Goal: Task Accomplishment & Management: Manage account settings

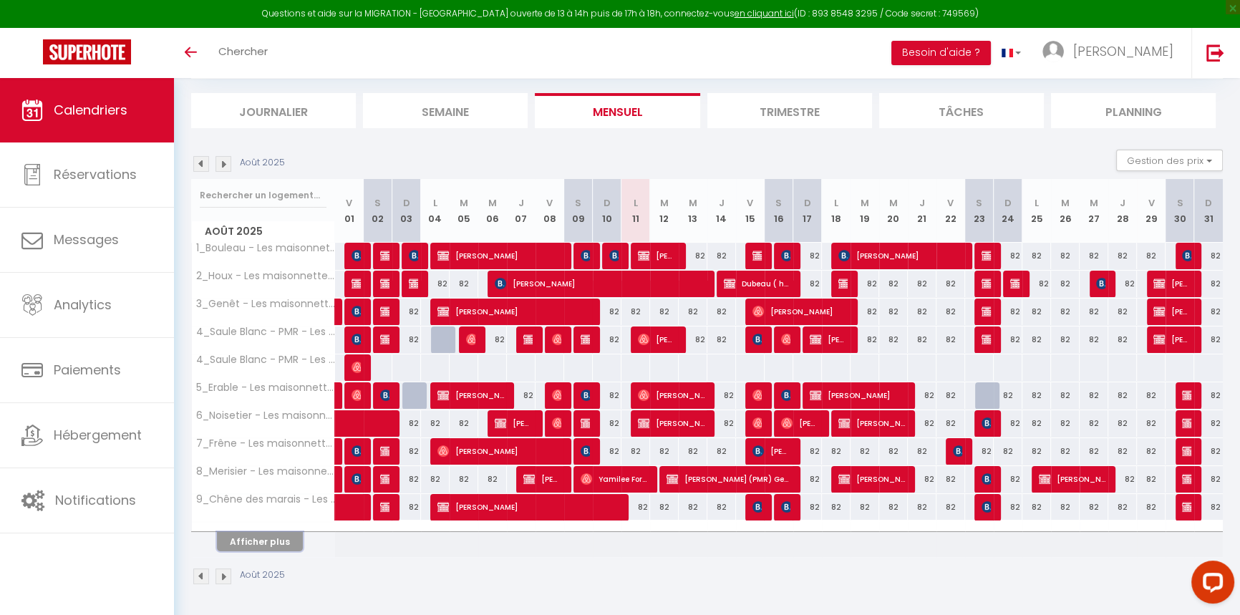
click at [280, 540] on button "Afficher plus" at bounding box center [260, 541] width 86 height 19
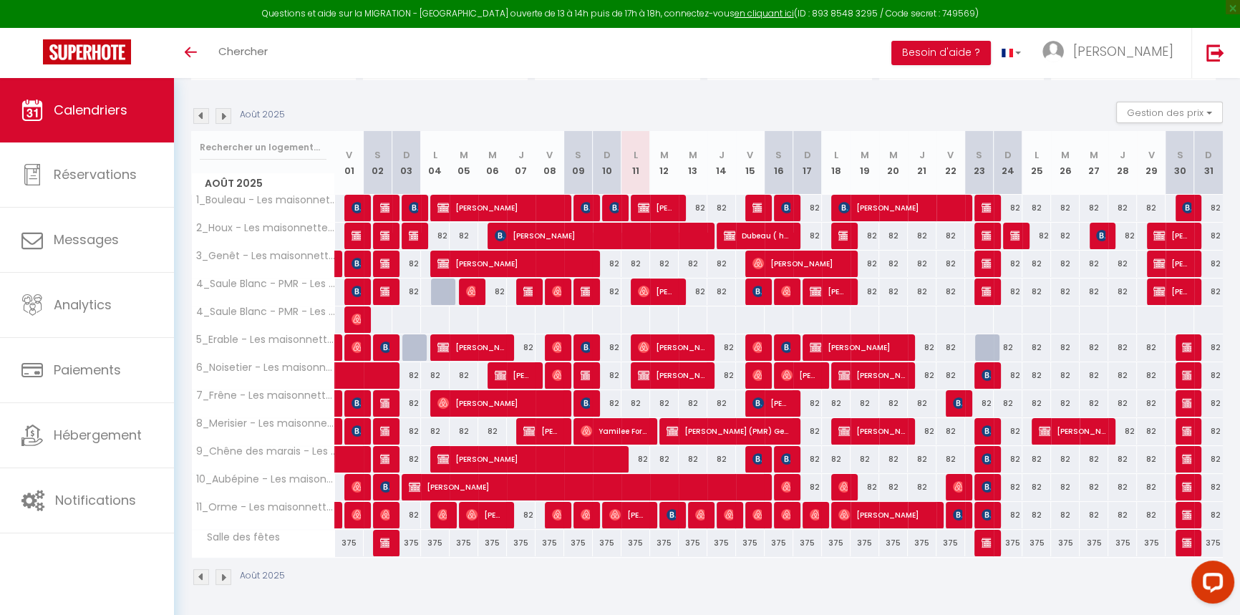
scroll to position [132, 0]
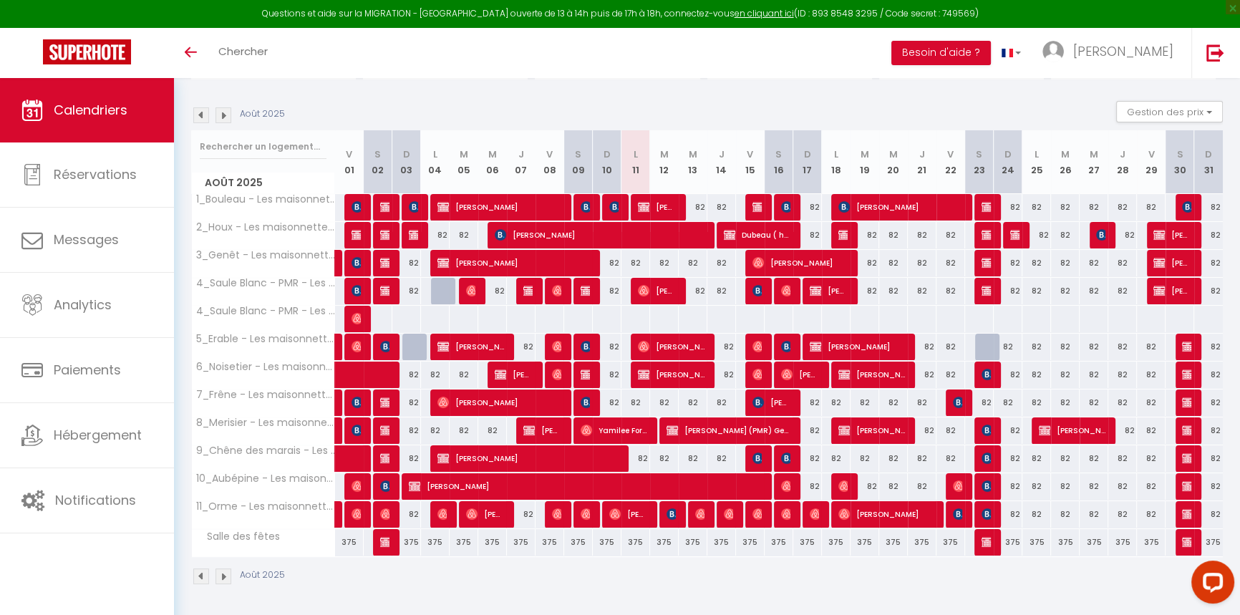
drag, startPoint x: 468, startPoint y: 566, endPoint x: 473, endPoint y: 559, distance: 8.4
click at [469, 567] on div "Août 2025" at bounding box center [707, 578] width 1032 height 42
click at [665, 208] on span "[PERSON_NAME]" at bounding box center [657, 206] width 38 height 27
select select "OK"
select select "KO"
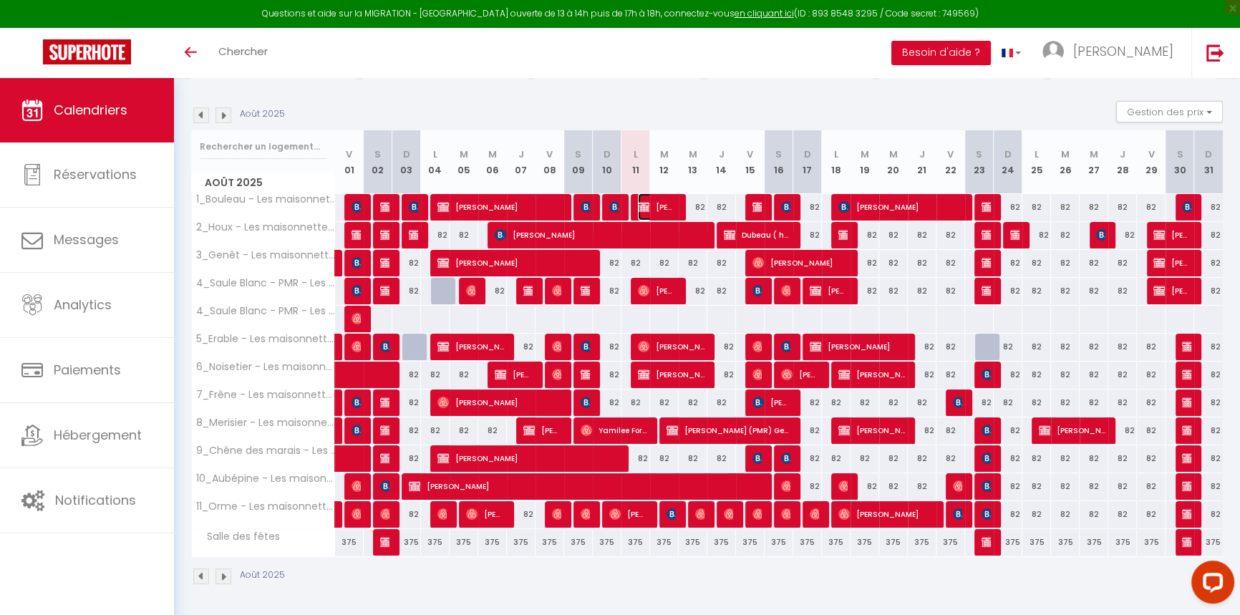
select select "0"
select select "1"
select select
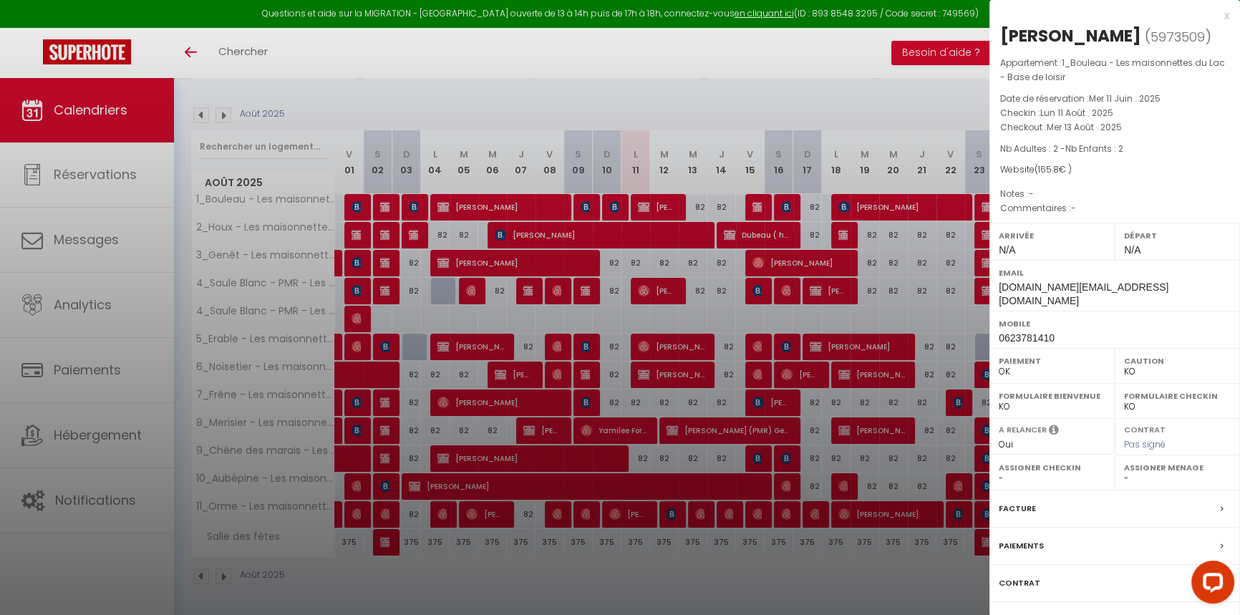
click at [1031, 613] on label "Messages" at bounding box center [1021, 620] width 44 height 15
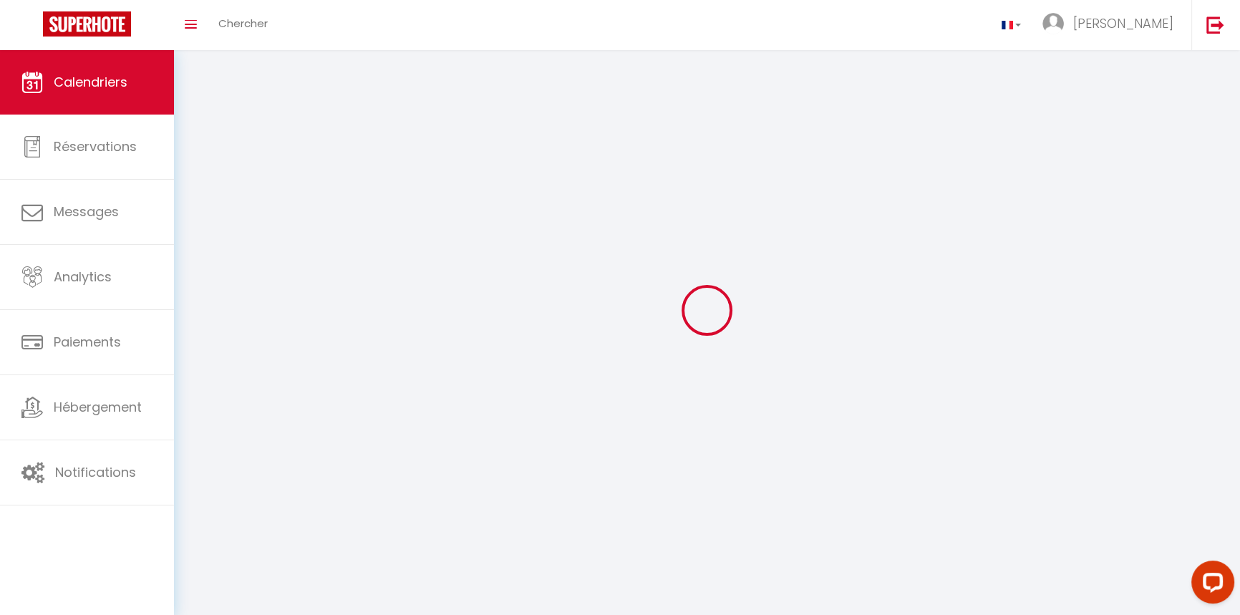
scroll to position [78, 0]
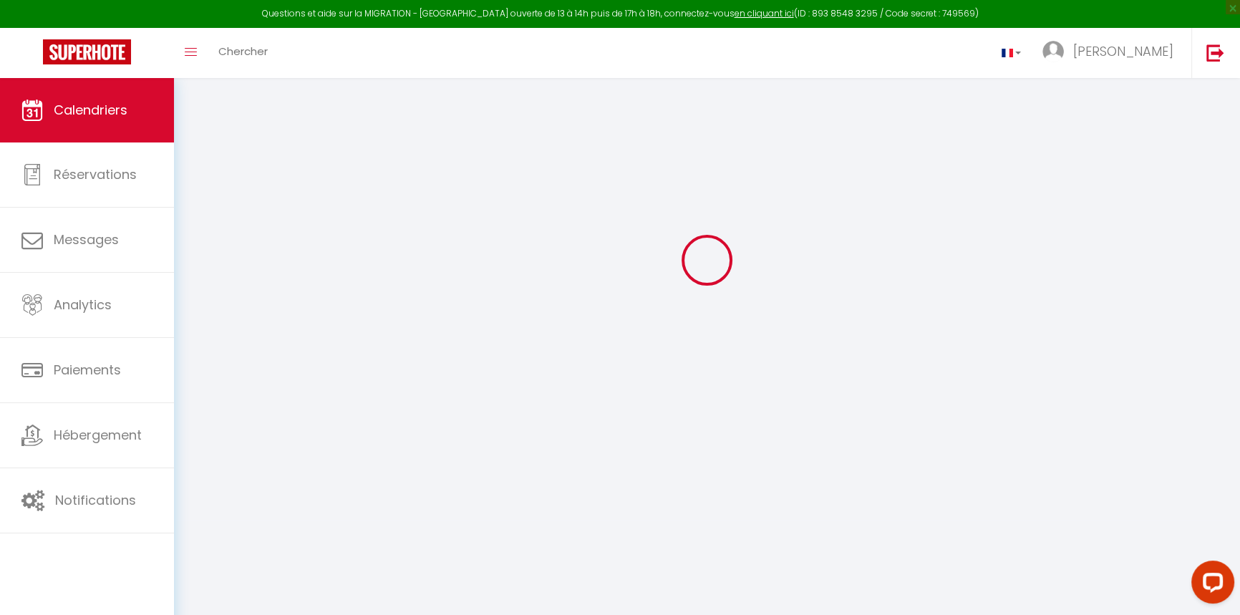
select select
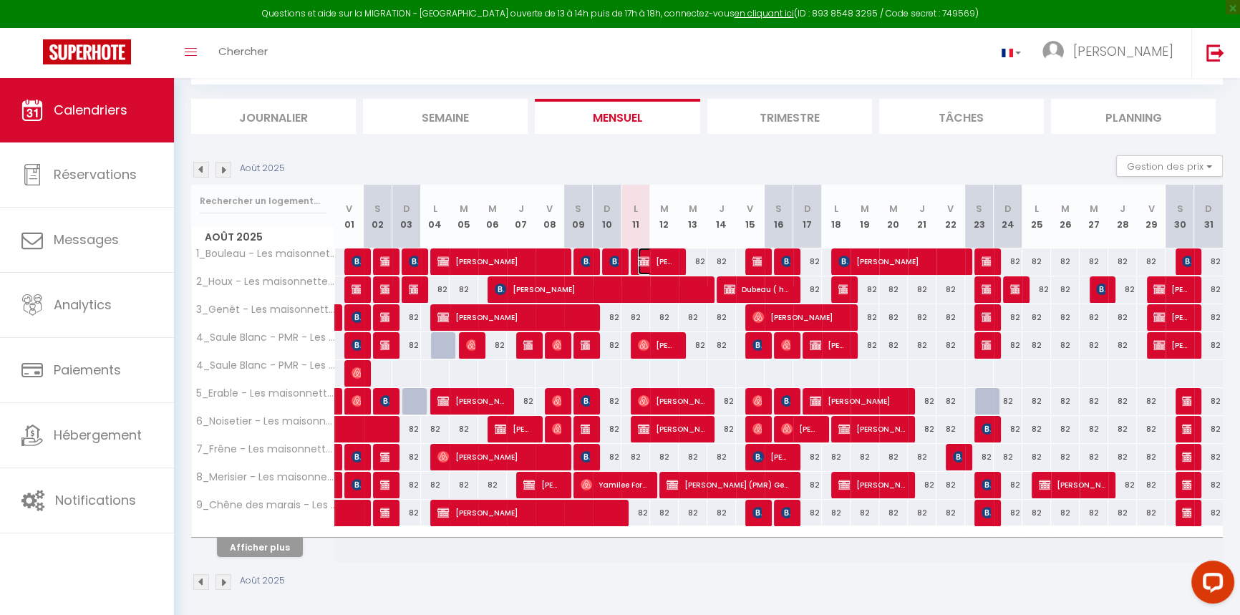
click at [661, 262] on span "[PERSON_NAME]" at bounding box center [657, 261] width 38 height 27
select select "OK"
select select "KO"
select select "0"
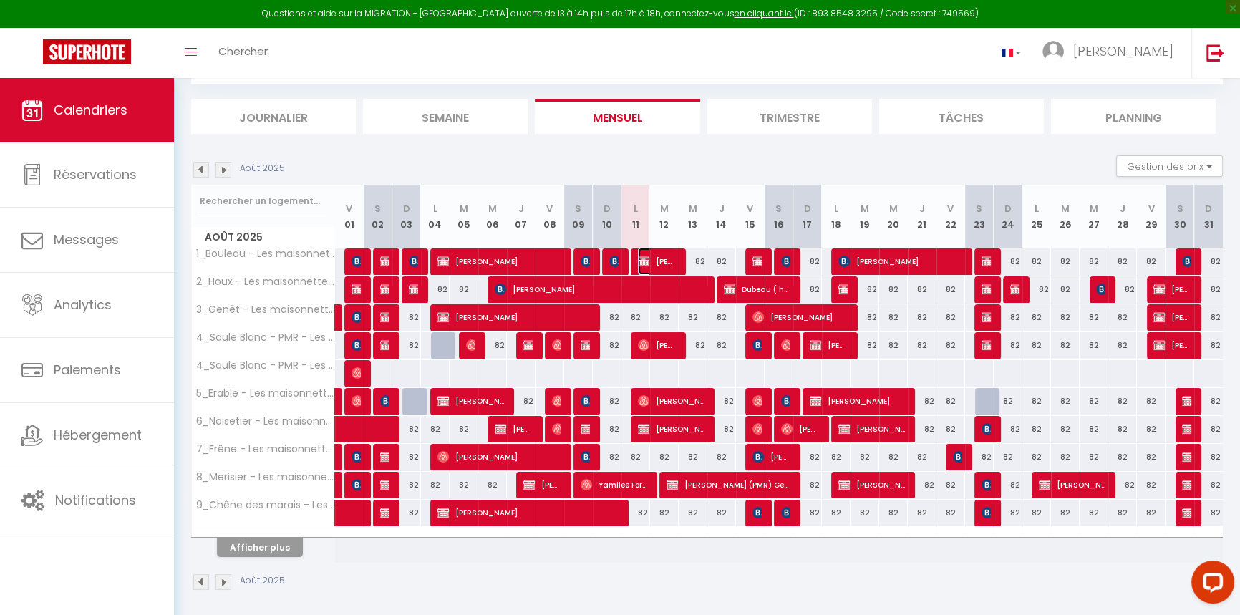
select select "1"
select select
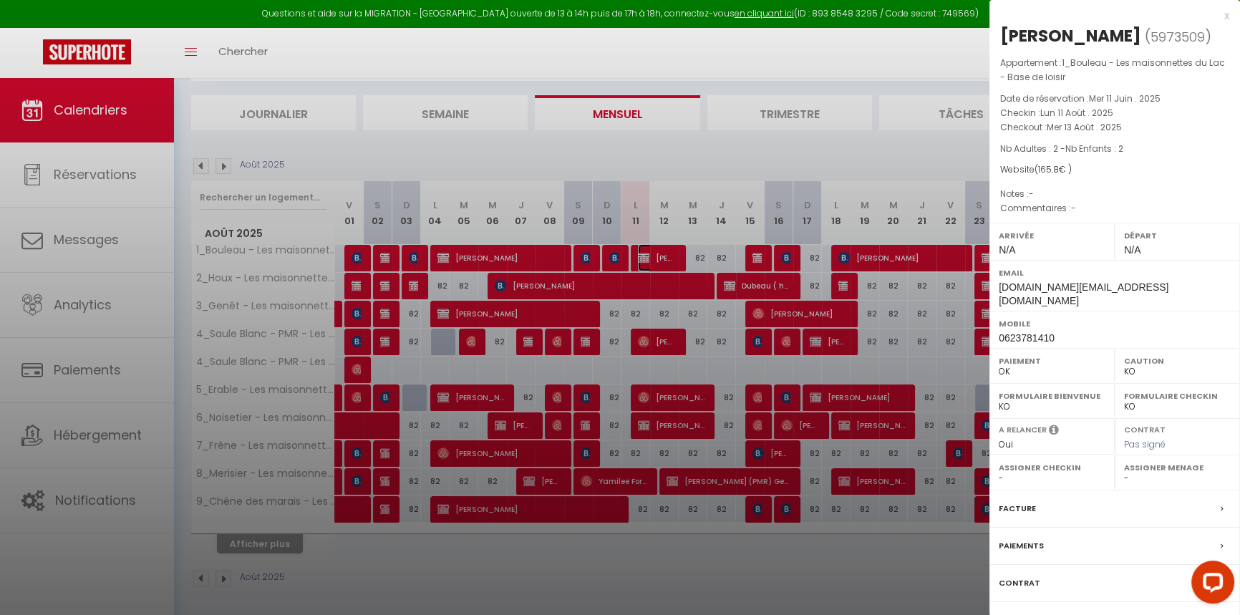
scroll to position [84, 0]
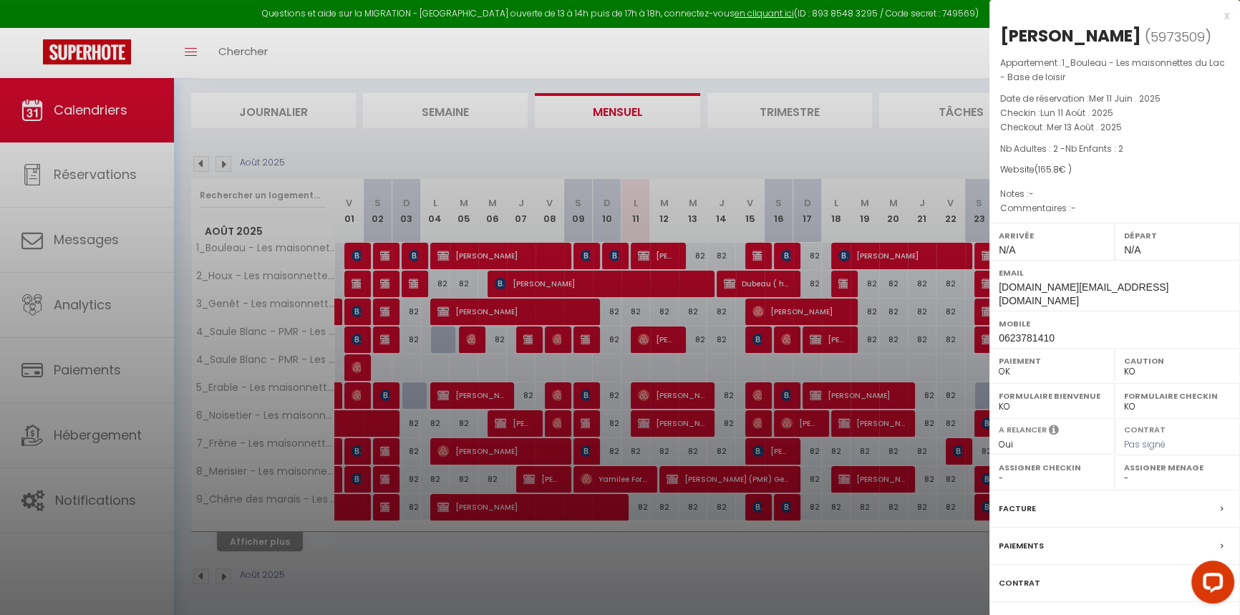
click at [556, 429] on div at bounding box center [620, 307] width 1240 height 615
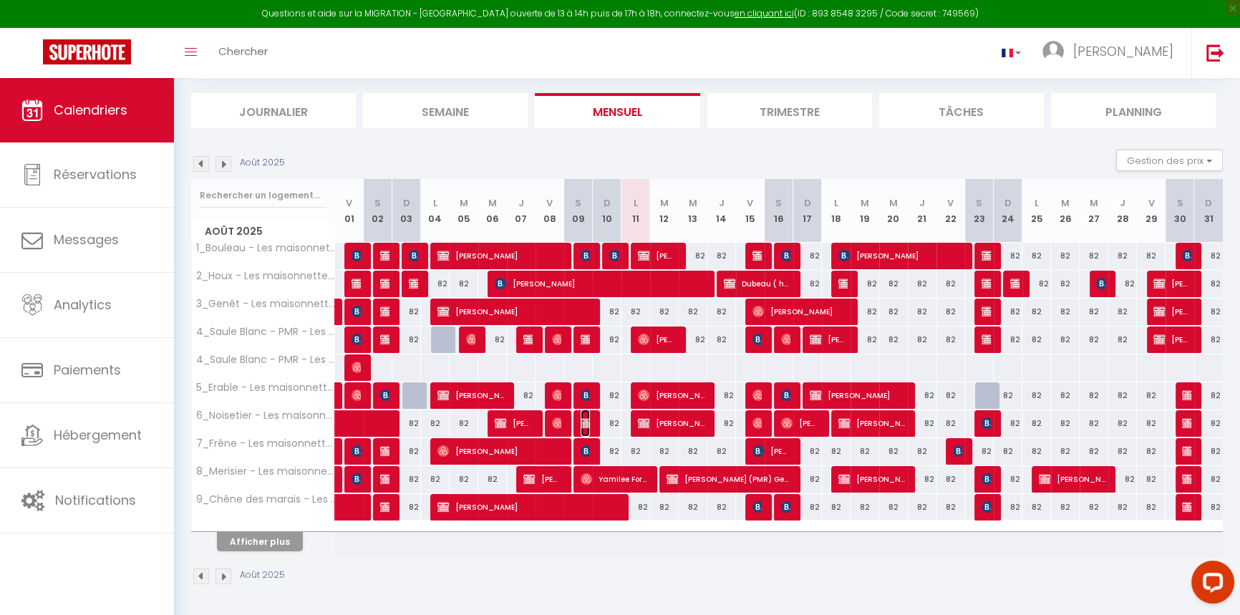
click at [586, 417] on img at bounding box center [586, 422] width 11 height 11
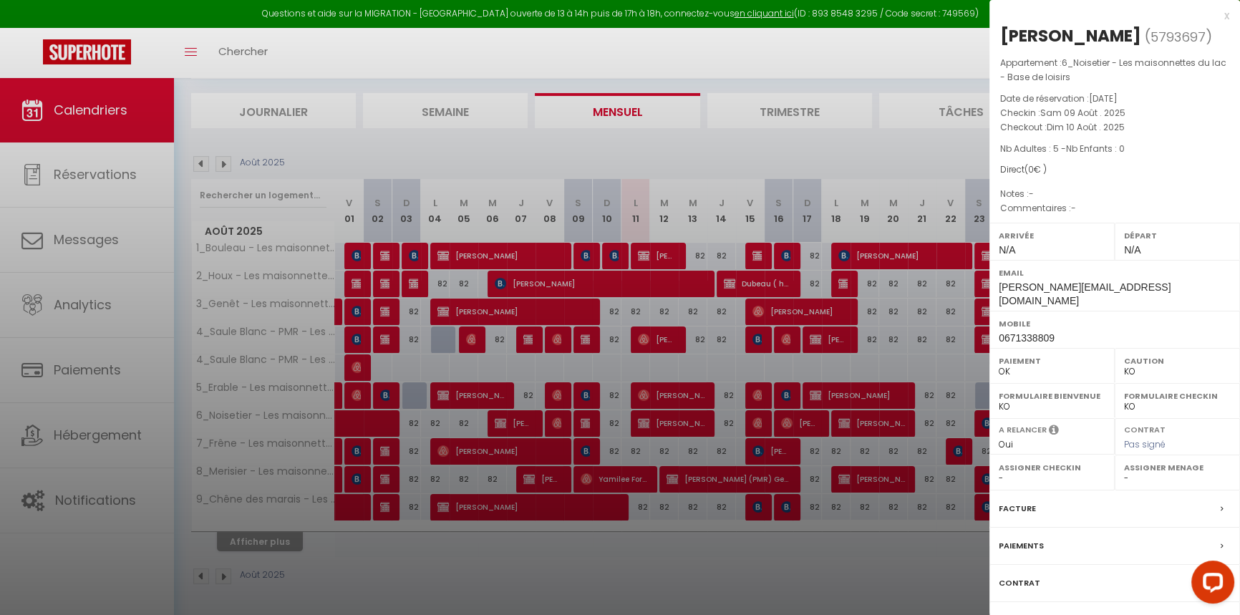
click at [578, 337] on div at bounding box center [620, 307] width 1240 height 615
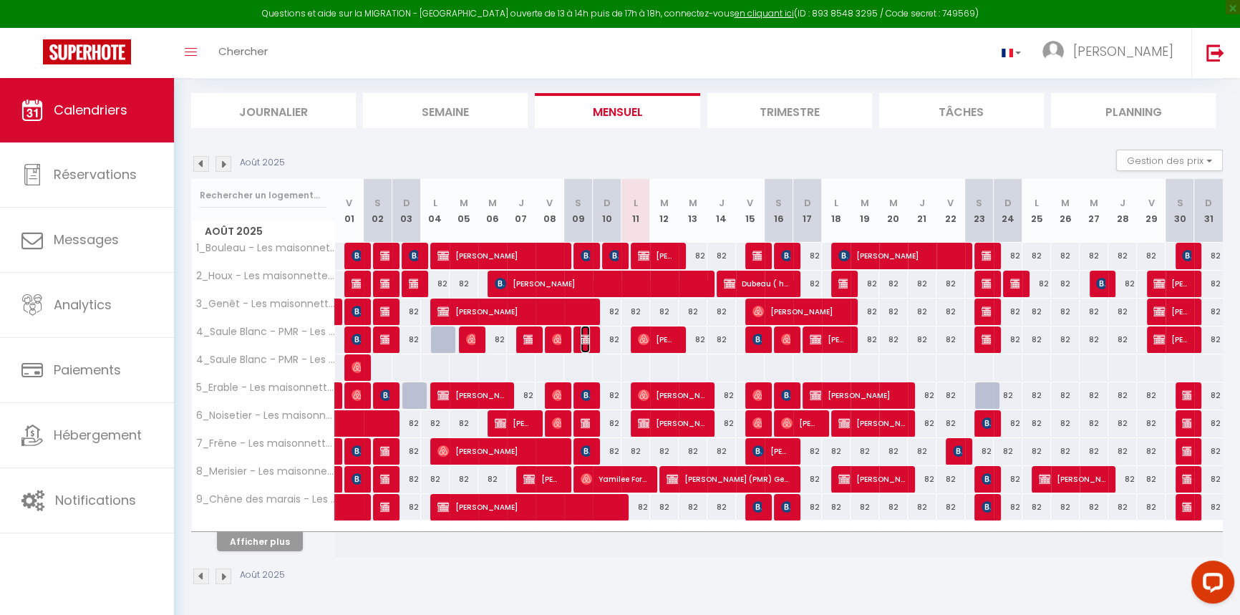
click at [584, 343] on img at bounding box center [586, 339] width 11 height 11
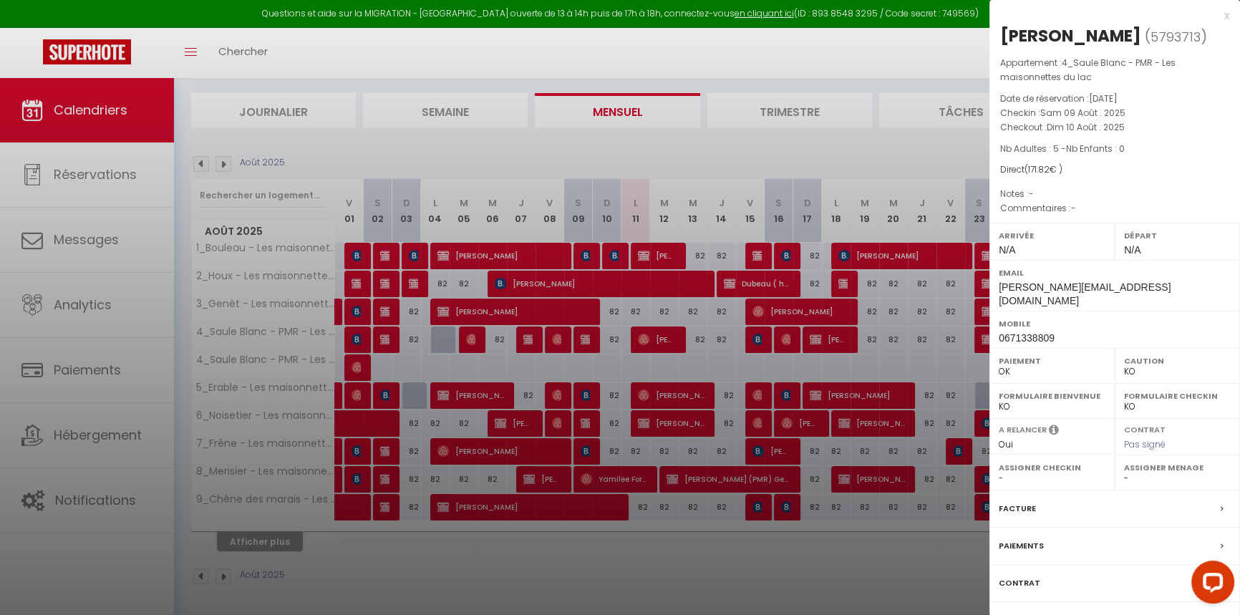
click at [1030, 576] on label "Contrat" at bounding box center [1020, 583] width 42 height 15
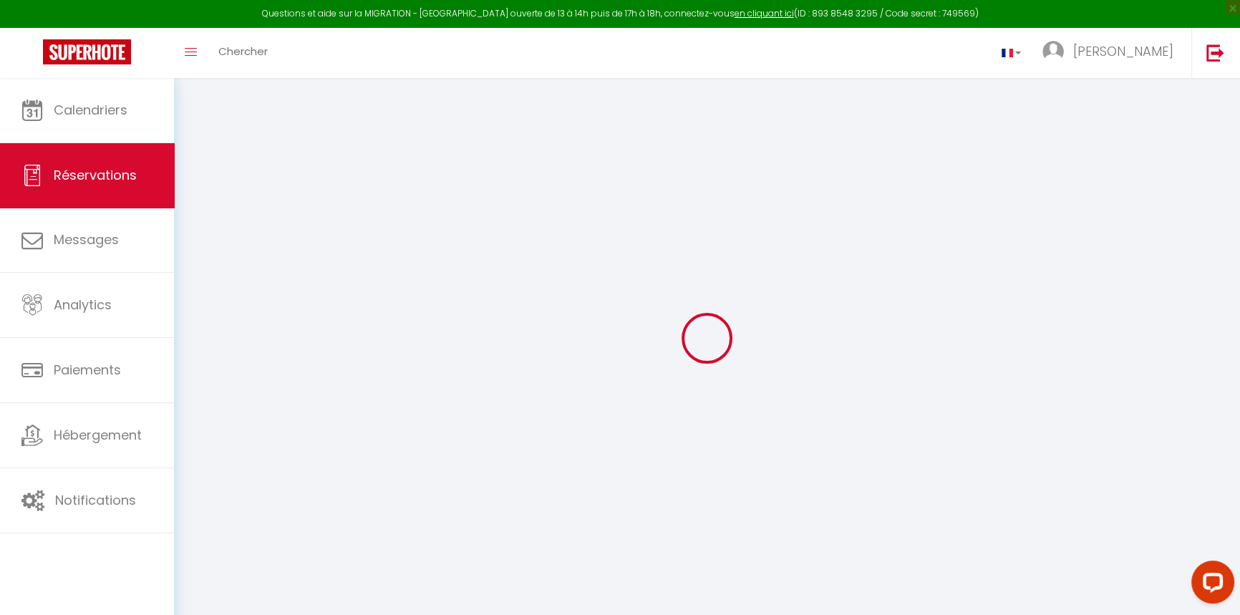
select select
checkbox input "false"
select select
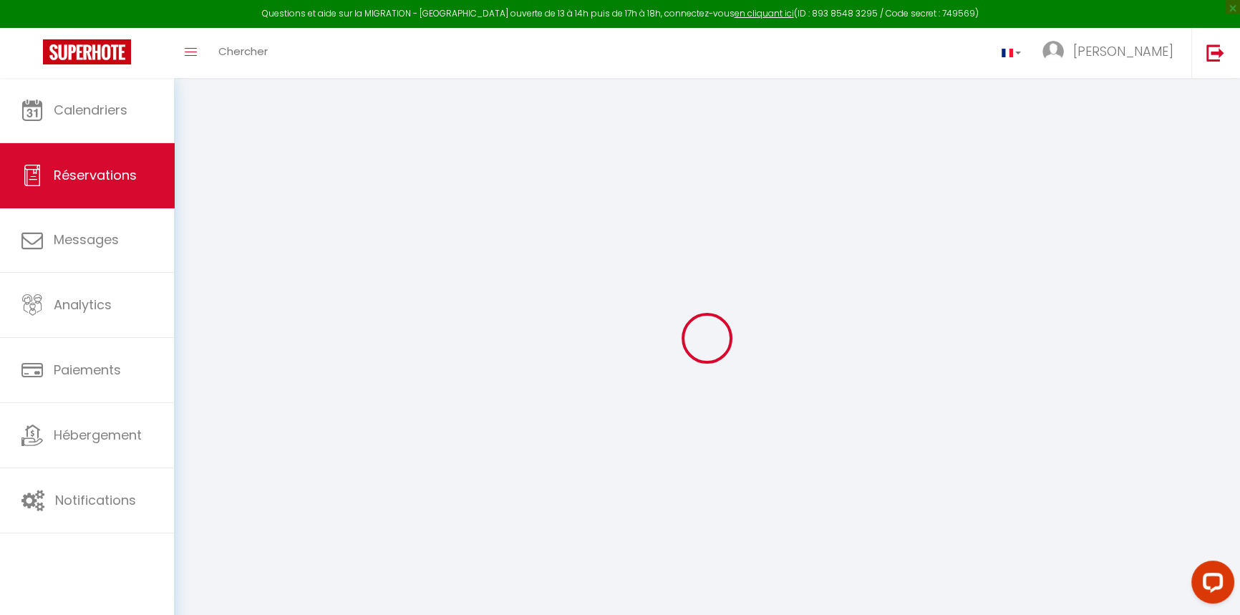
checkbox input "false"
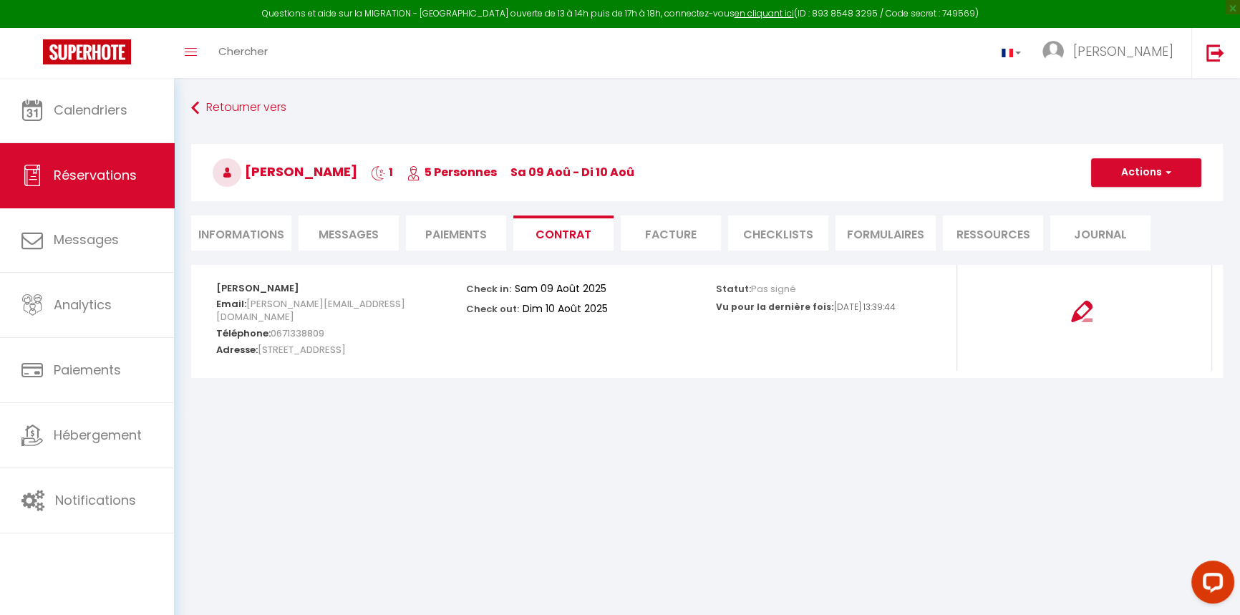
click at [281, 239] on li "Informations" at bounding box center [241, 233] width 100 height 35
select select
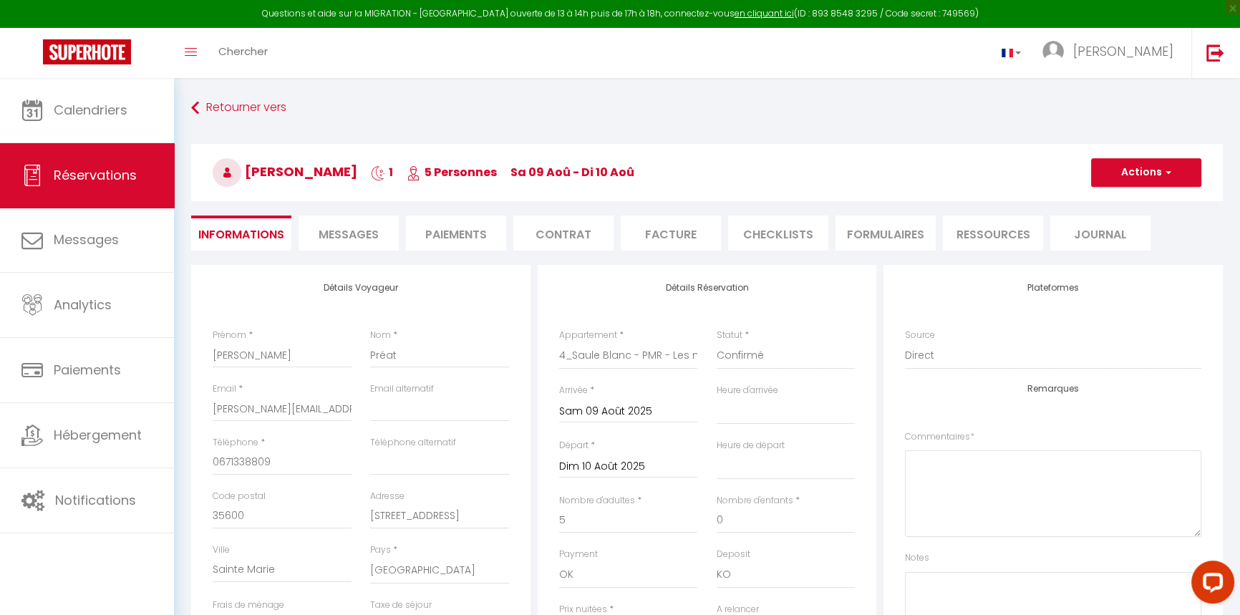
click at [372, 234] on span "Messages" at bounding box center [349, 234] width 60 height 16
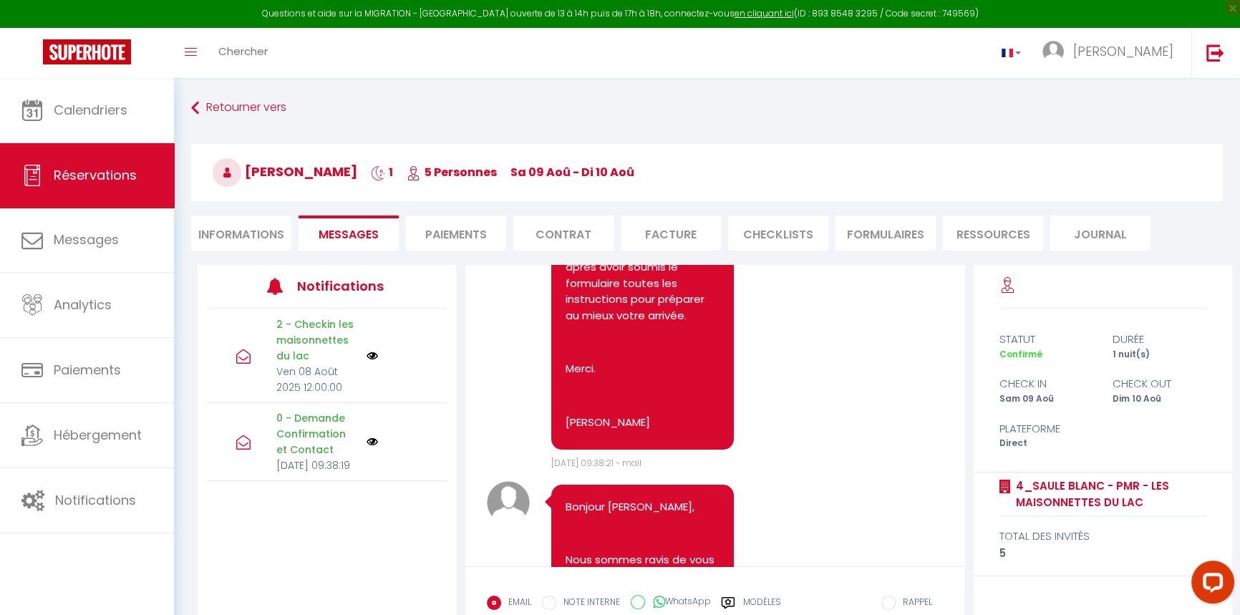
select select
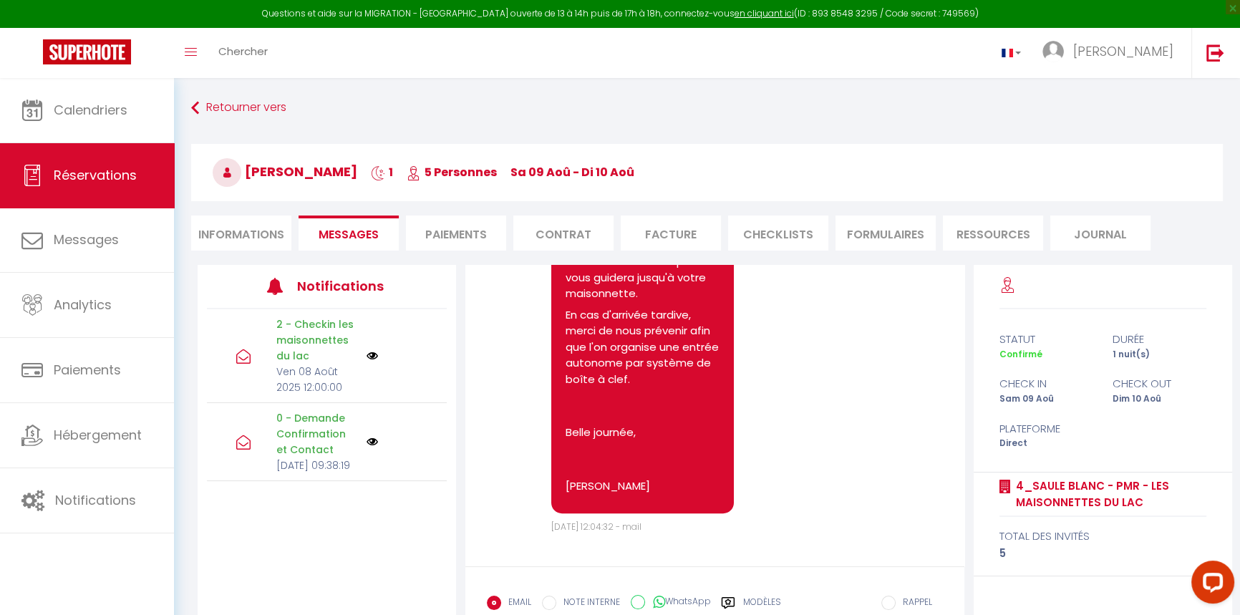
select select
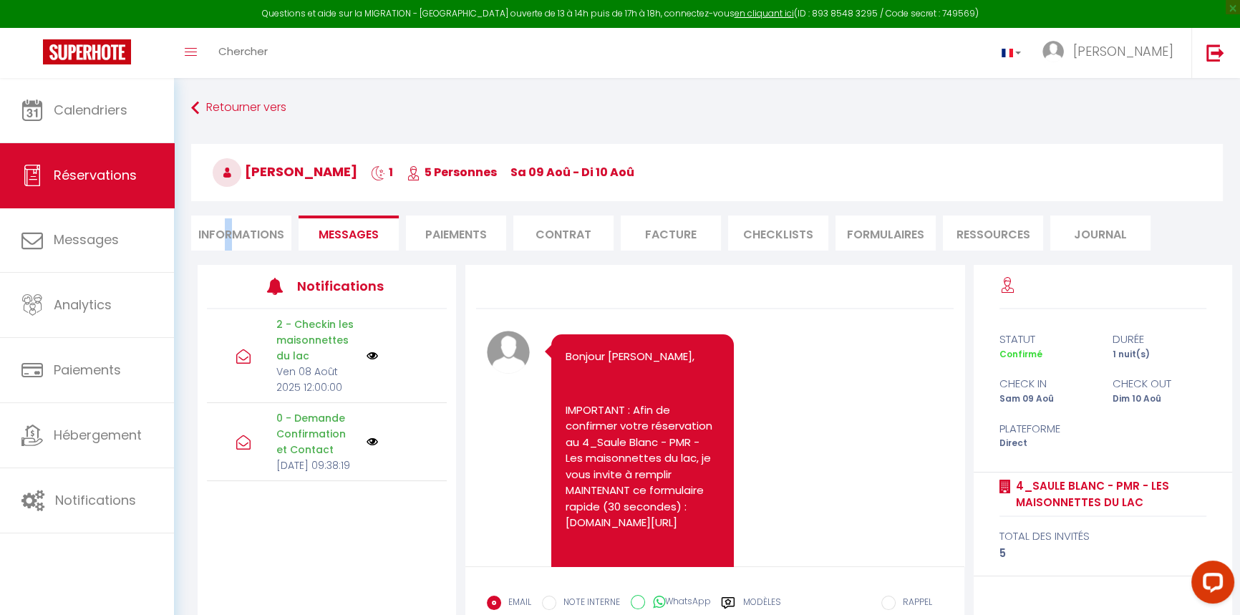
click at [229, 236] on li "Informations" at bounding box center [241, 233] width 100 height 35
select select
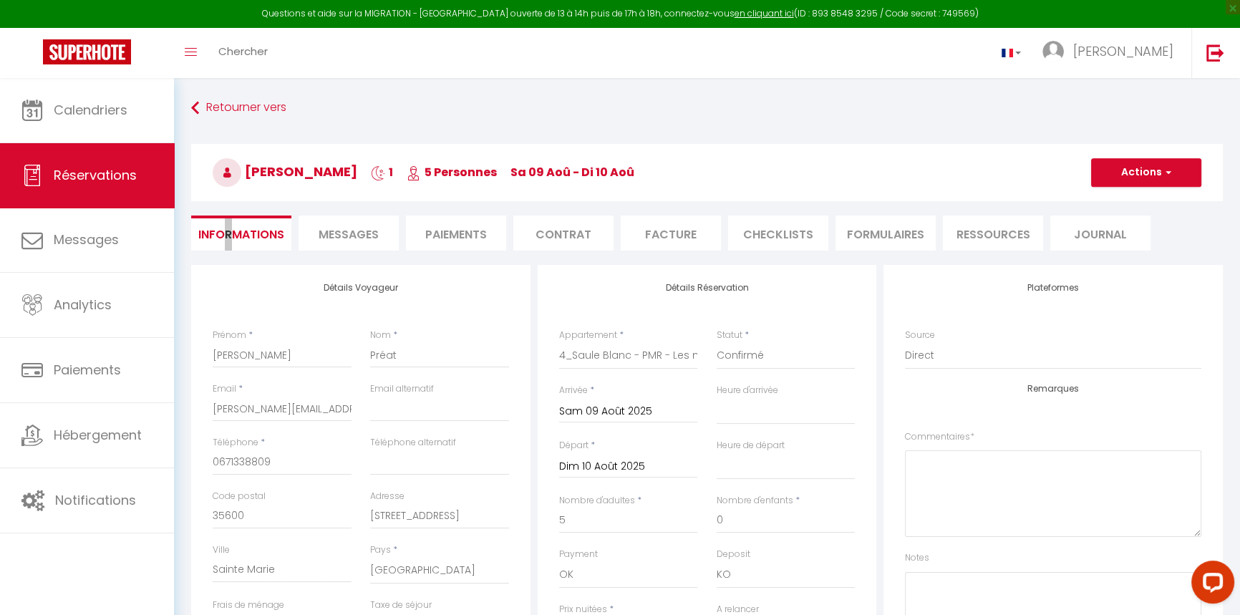
select select
checkbox input "false"
select select
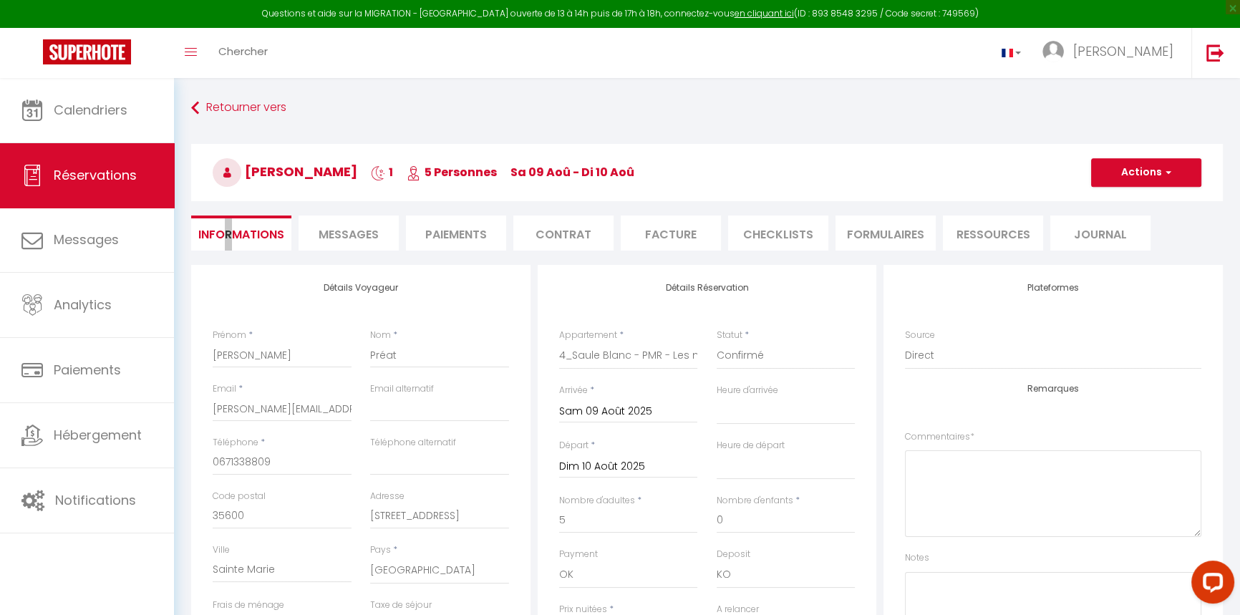
checkbox input "false"
select select
checkbox input "false"
select select
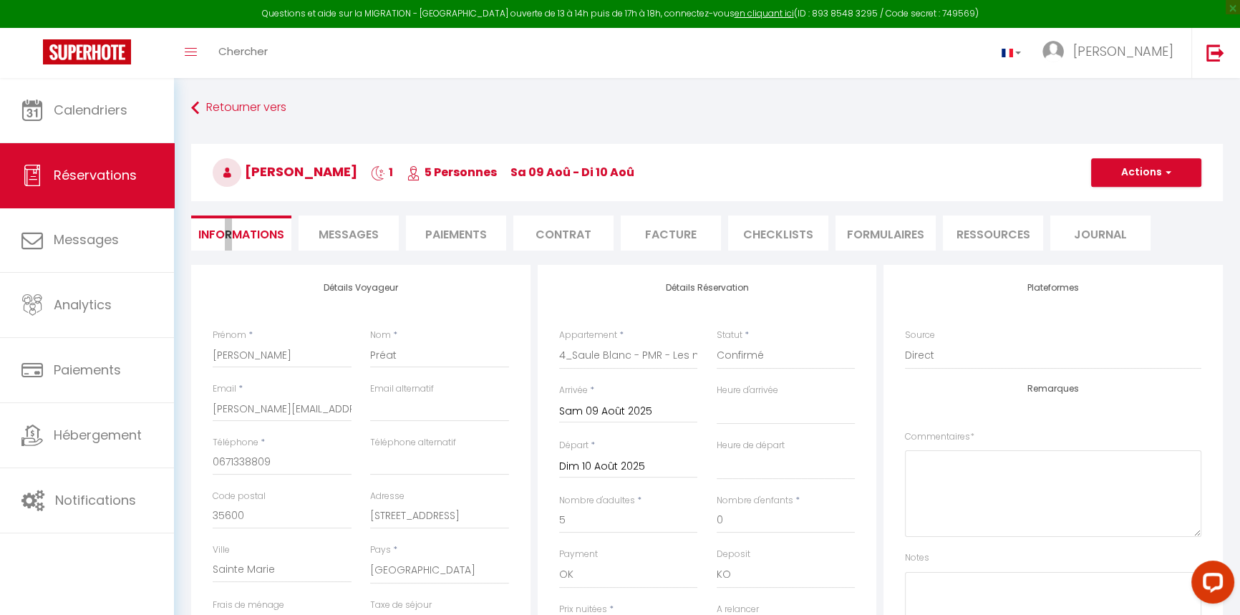
select select
checkbox input "false"
select select
checkbox input "false"
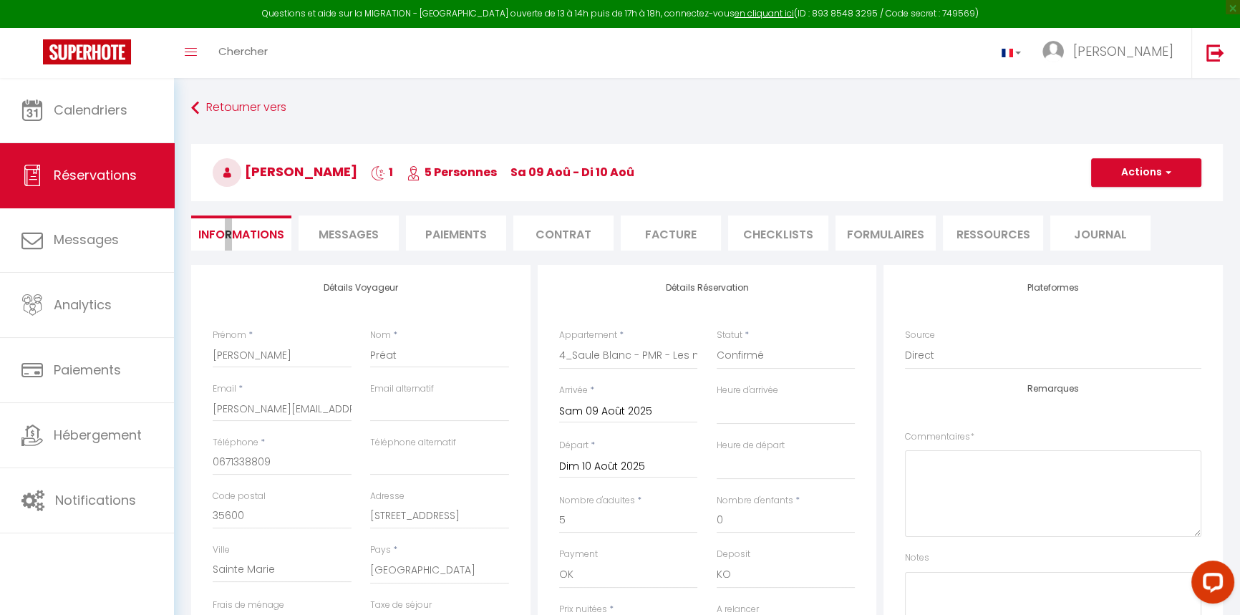
select select
checkbox input "false"
select select
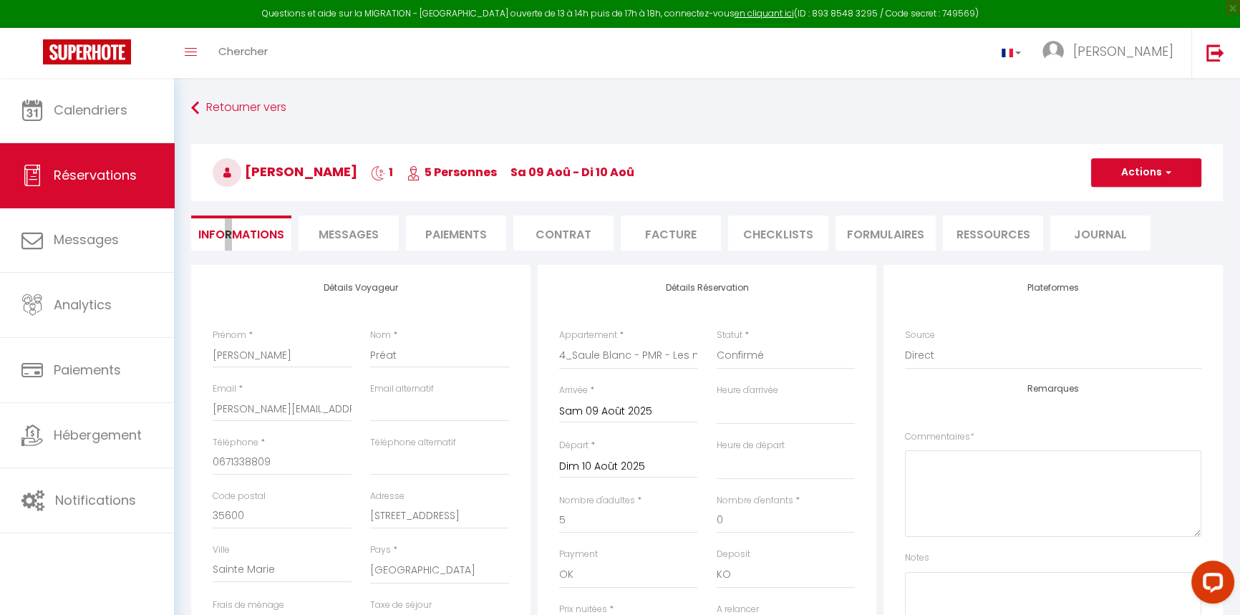
checkbox input "false"
select select
checkbox input "false"
select select
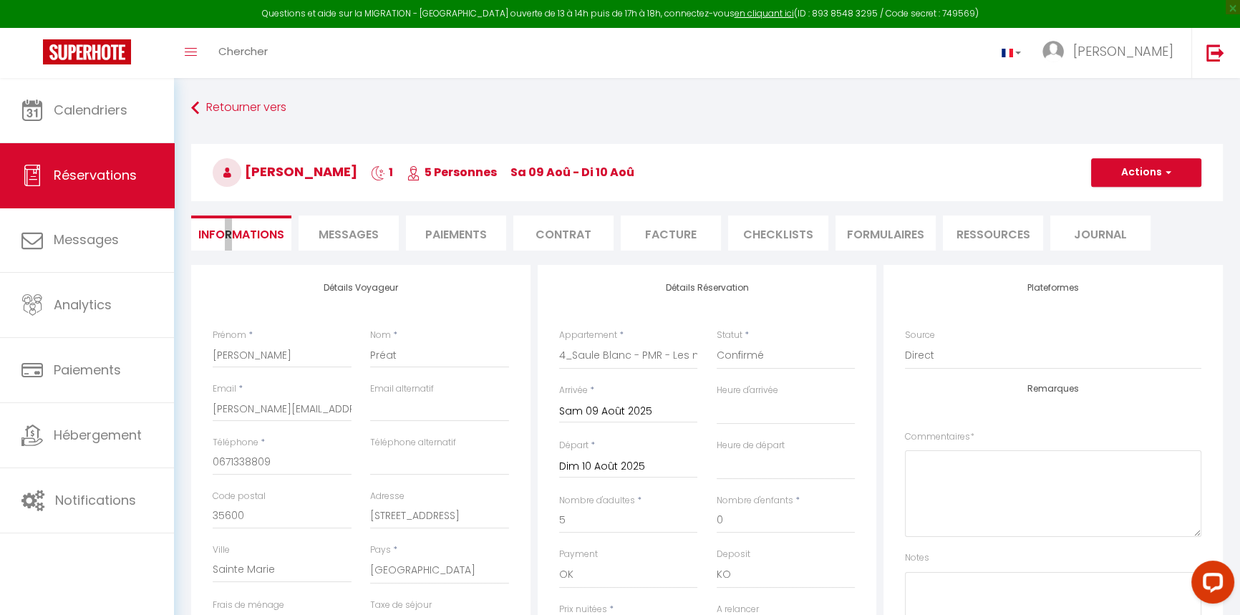
select select
checkbox input "false"
select select
checkbox input "false"
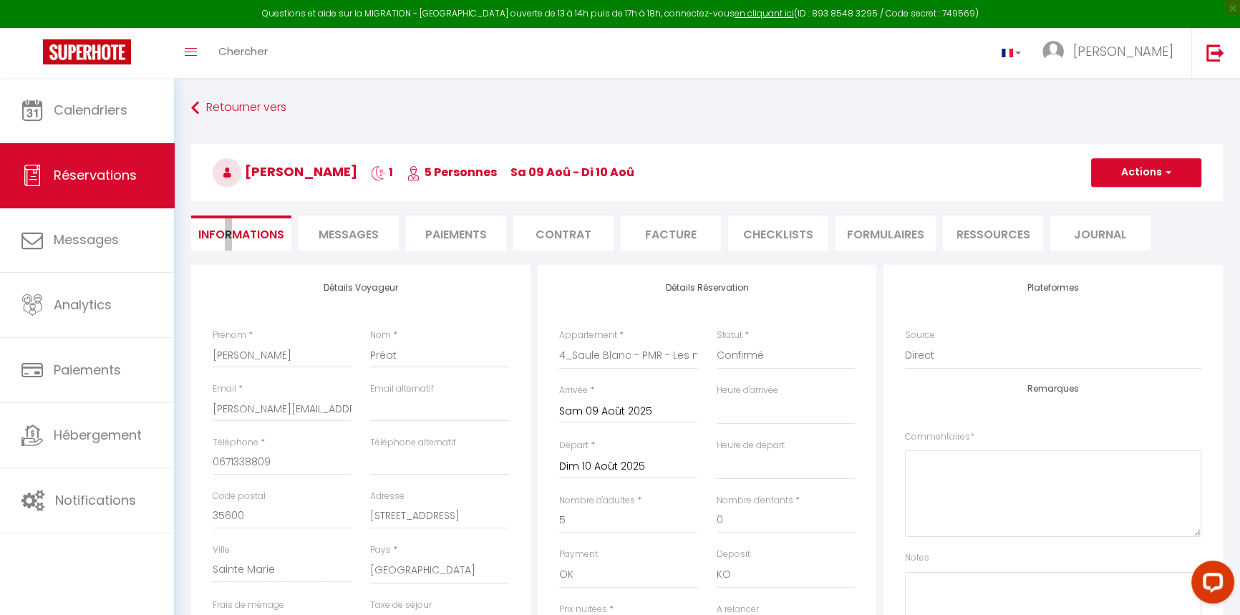
select select
checkbox input "false"
select select
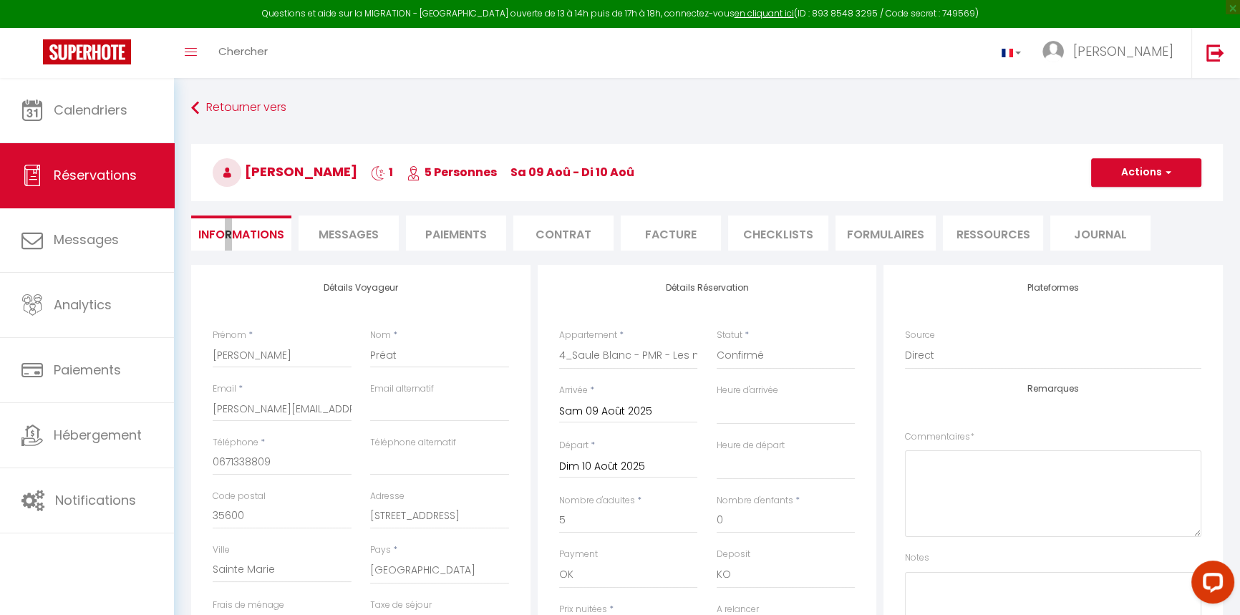
checkbox input "false"
select select
checkbox input "false"
click at [309, 357] on input "[PERSON_NAME]" at bounding box center [282, 355] width 139 height 26
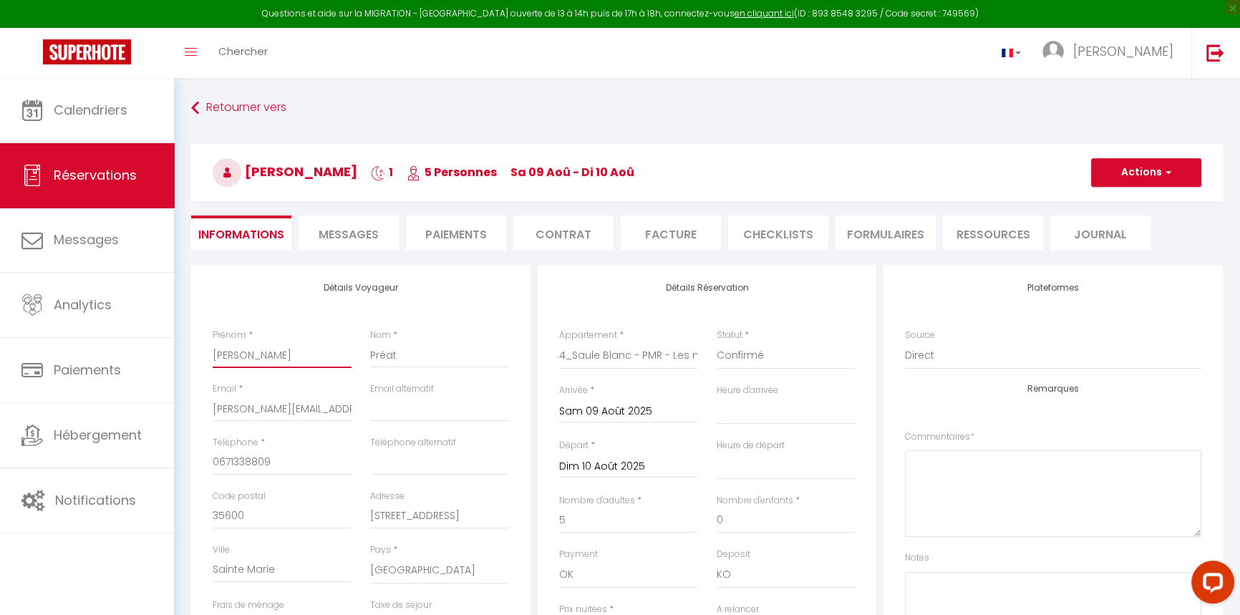
select select
checkbox input "false"
drag, startPoint x: 346, startPoint y: 412, endPoint x: 210, endPoint y: 419, distance: 136.2
click at [213, 422] on div "Email * [PERSON_NAME][EMAIL_ADDRESS][DOMAIN_NAME]" at bounding box center [282, 409] width 158 height 54
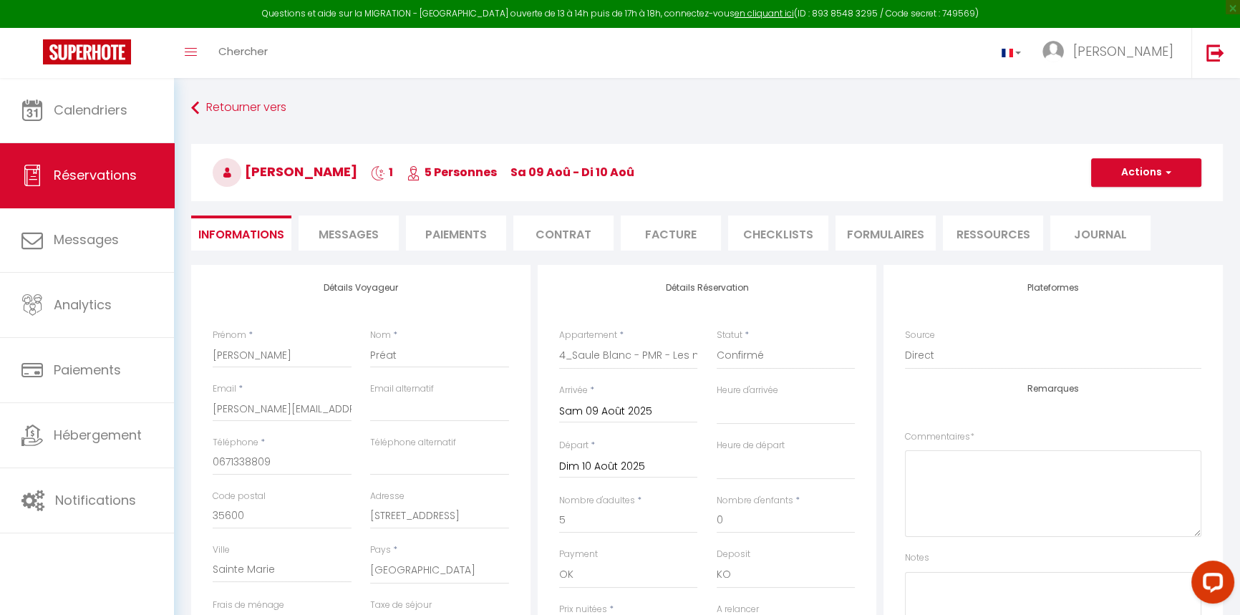
select select
checkbox input "false"
select select
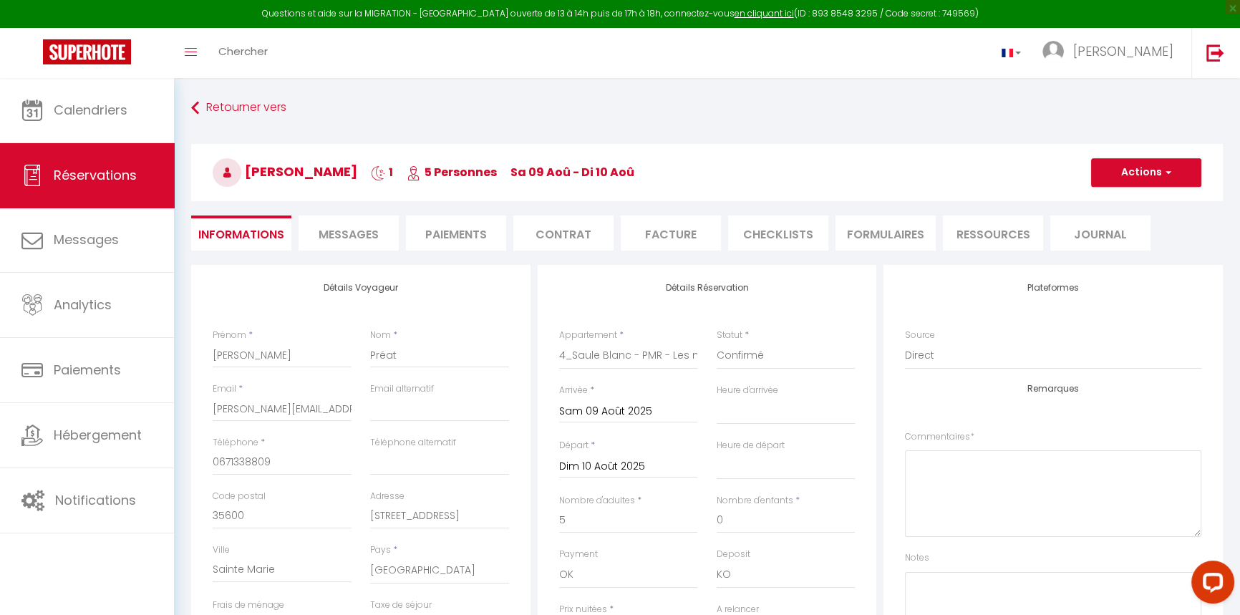
checkbox input "false"
select select
checkbox input "false"
select select
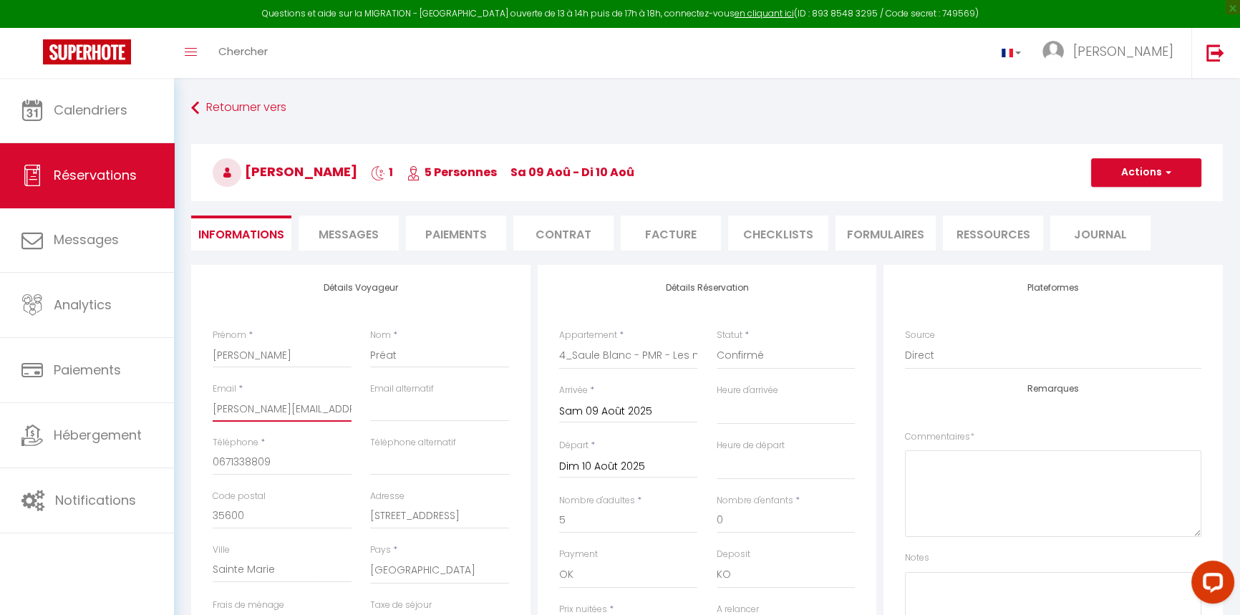
select select
checkbox input "false"
select select
checkbox input "false"
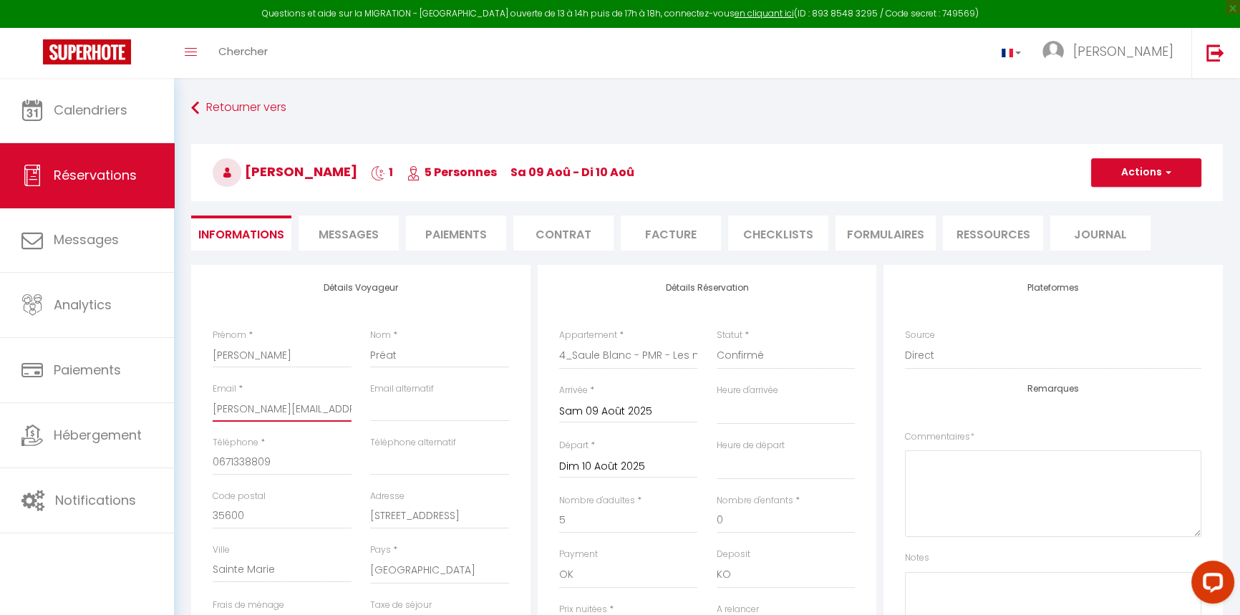
select select
checkbox input "false"
select select
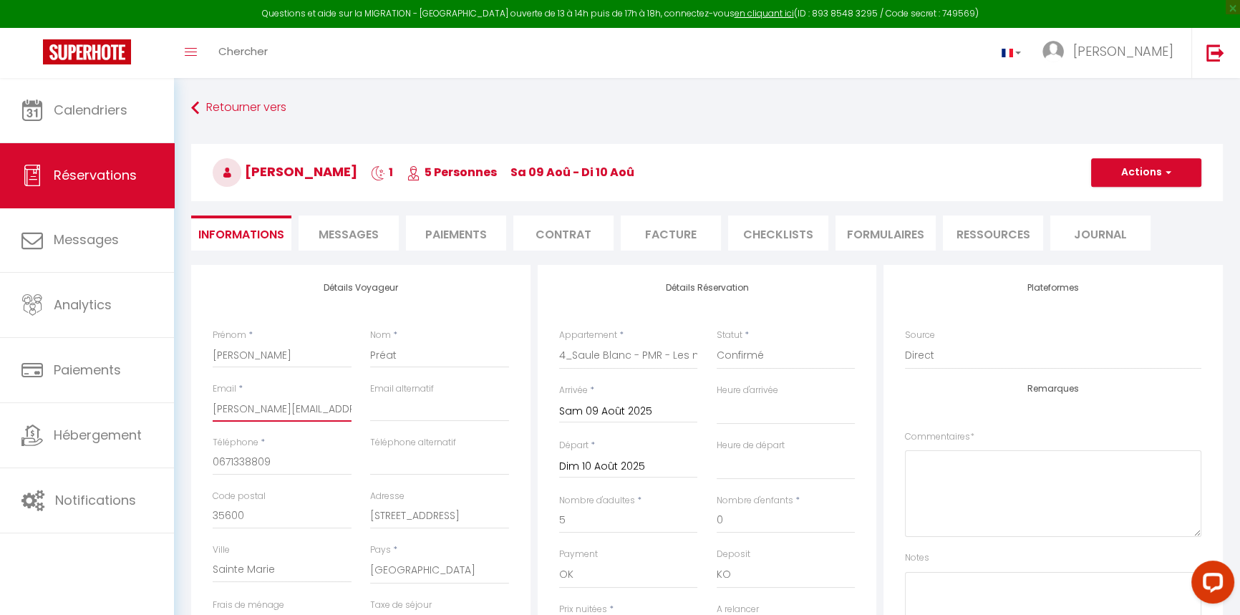
checkbox input "false"
select select
checkbox input "false"
